Goal: Task Accomplishment & Management: Manage account settings

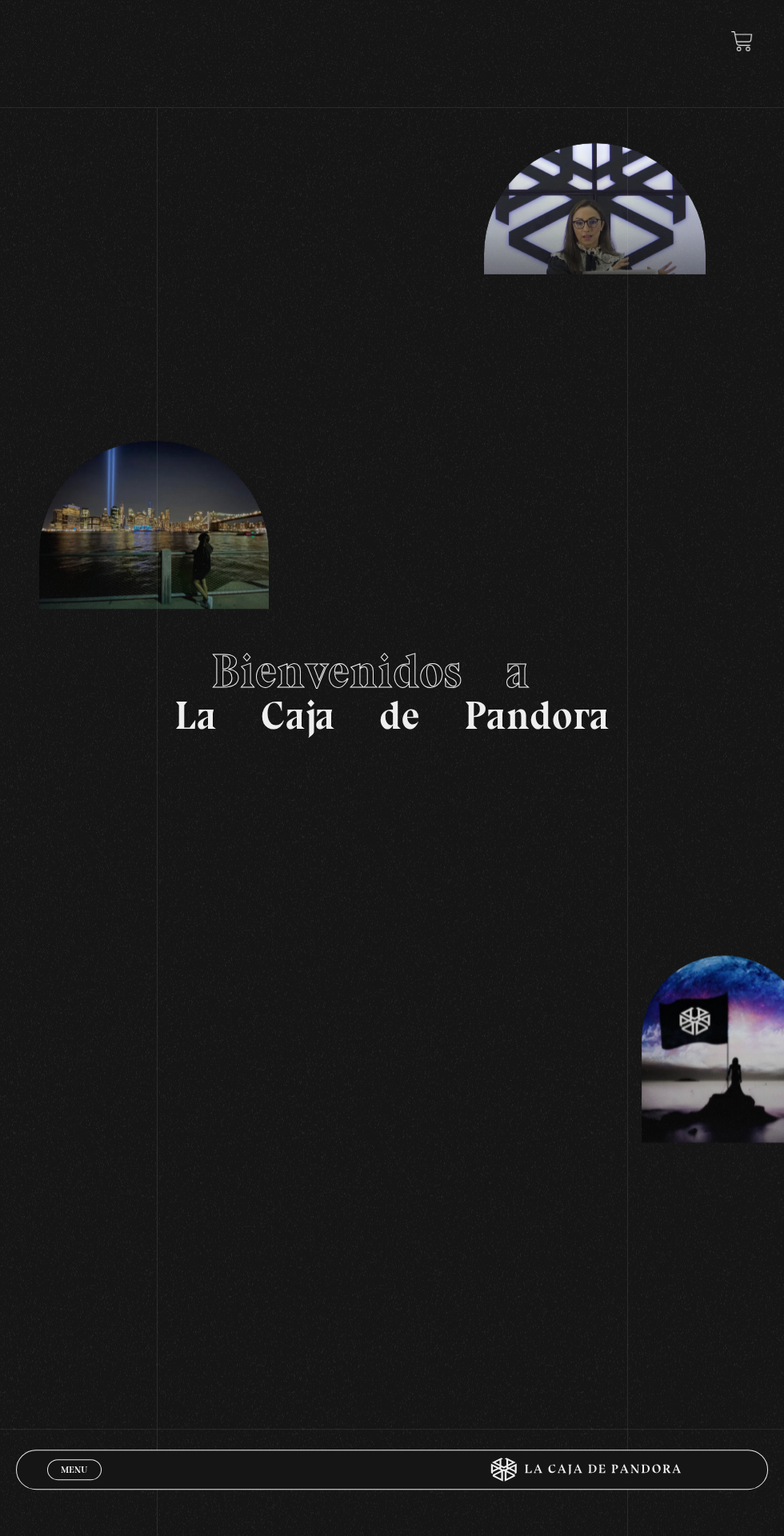
click at [88, 1468] on link "Menu Cerrar" at bounding box center [74, 1469] width 54 height 21
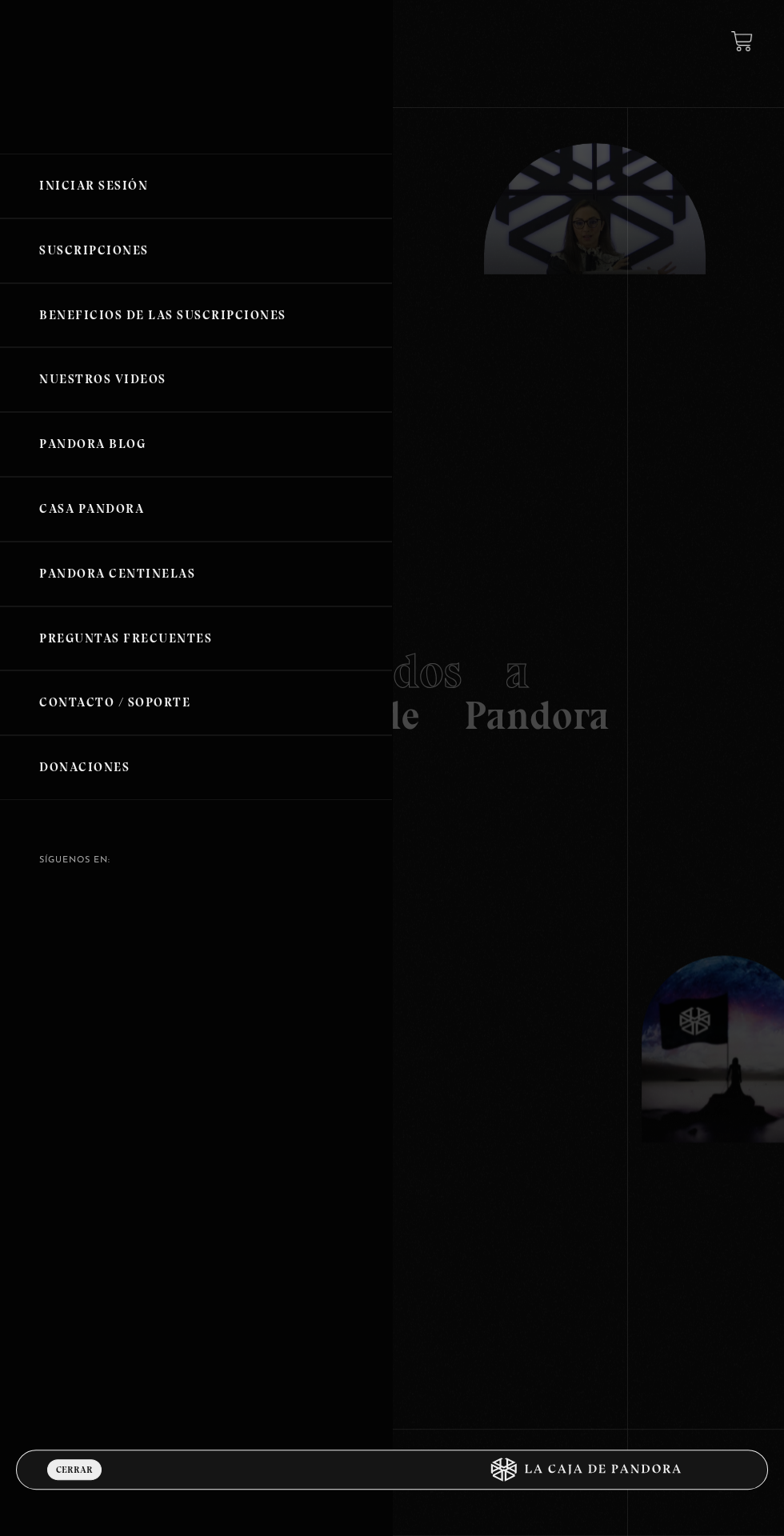
click at [61, 1505] on div "Iniciar Sesión Suscripciones Beneficios de las suscripciones Nuestros Videos Pa…" at bounding box center [196, 768] width 392 height 1536
click at [98, 202] on link "Iniciar Sesión" at bounding box center [196, 186] width 392 height 65
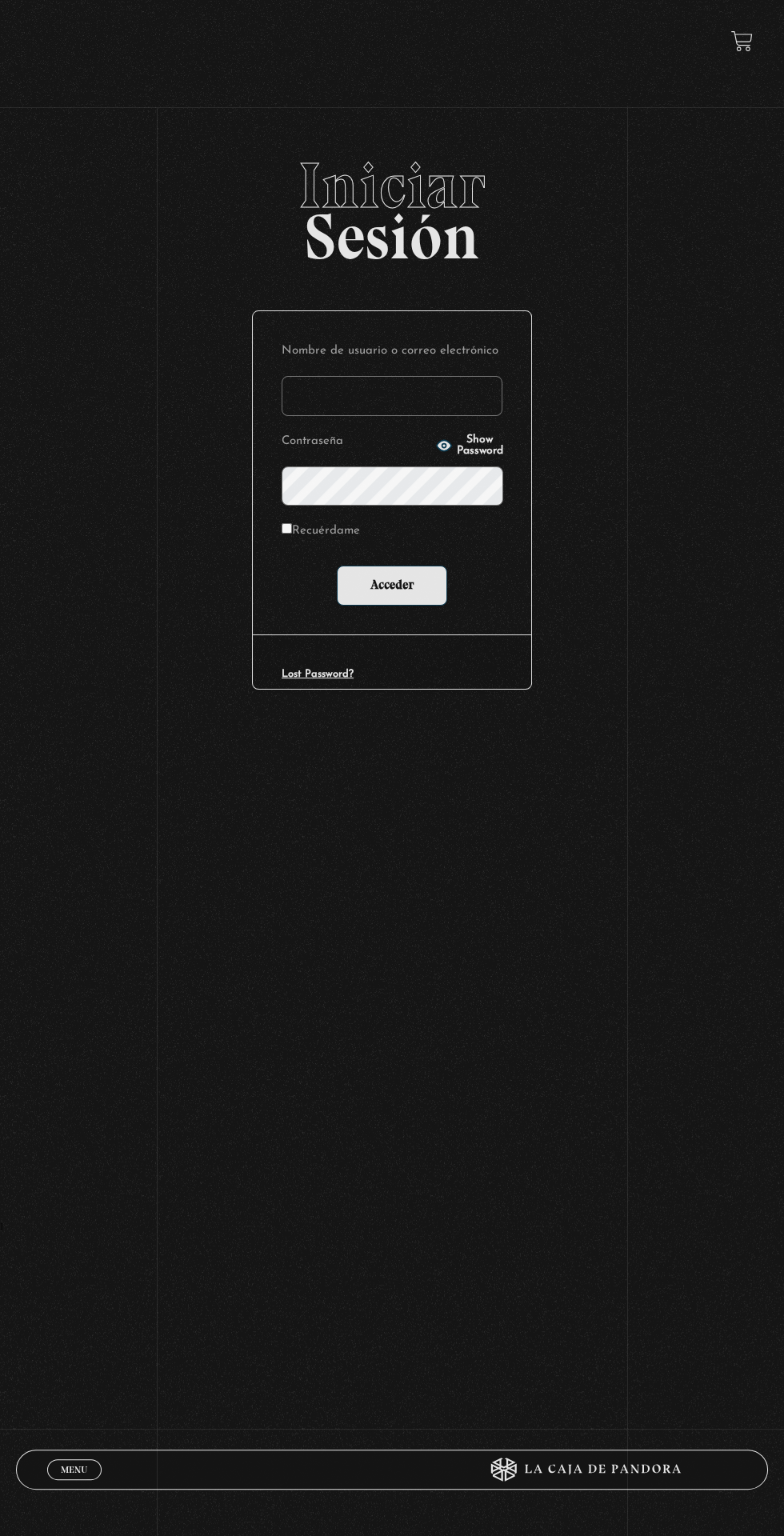
click at [486, 360] on label "Nombre de usuario o correo electrónico" at bounding box center [391, 351] width 221 height 23
click at [486, 376] on input "Nombre de usuario o correo electrónico" at bounding box center [391, 396] width 221 height 40
click at [440, 408] on input "Nombre de usuario o correo electrónico" at bounding box center [391, 396] width 221 height 40
type input "anboza20@gmail.com"
click at [337, 565] on input "Acceder" at bounding box center [392, 585] width 111 height 40
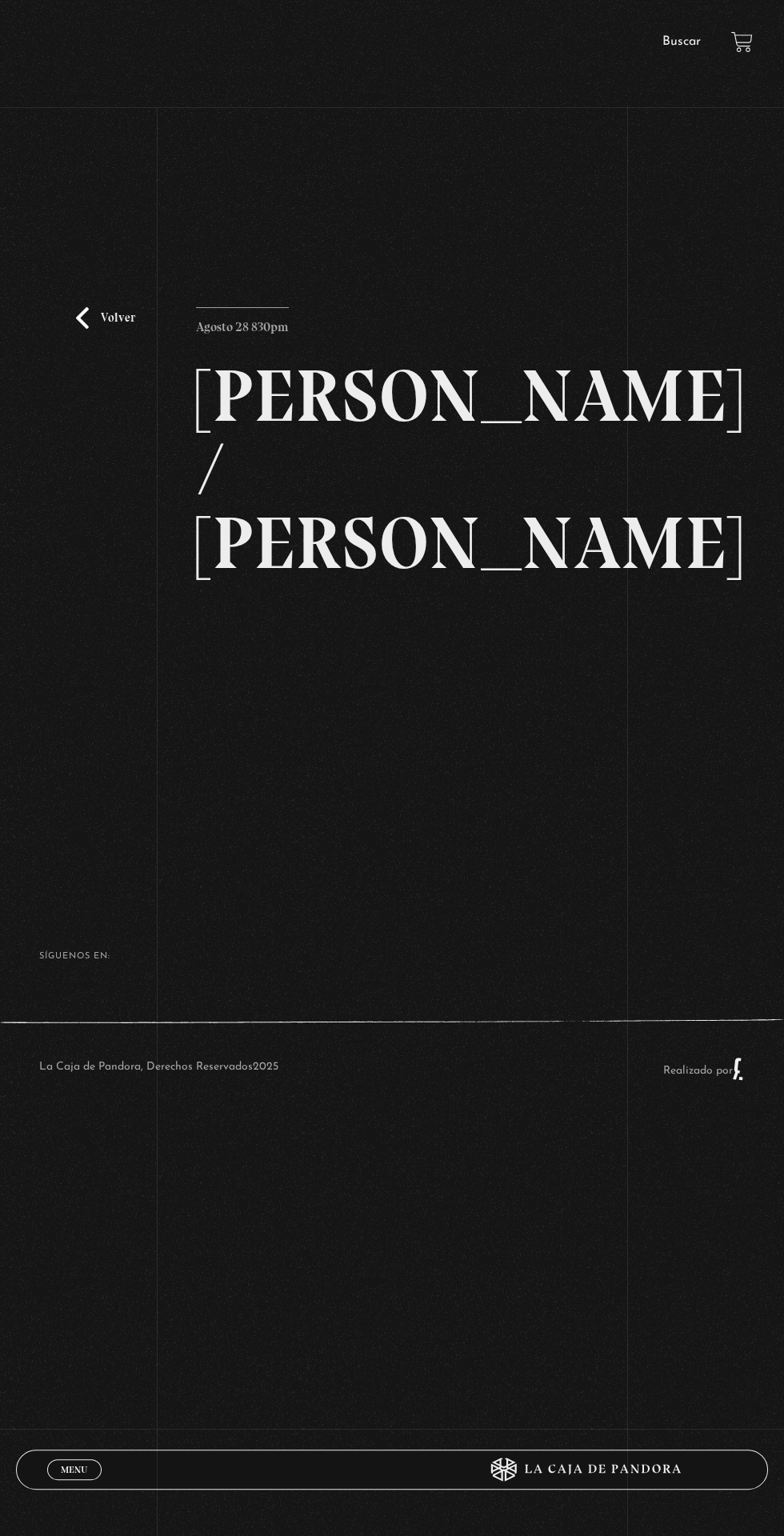
click at [122, 329] on link "Volver" at bounding box center [105, 318] width 59 height 22
